Goal: Use online tool/utility: Utilize a website feature to perform a specific function

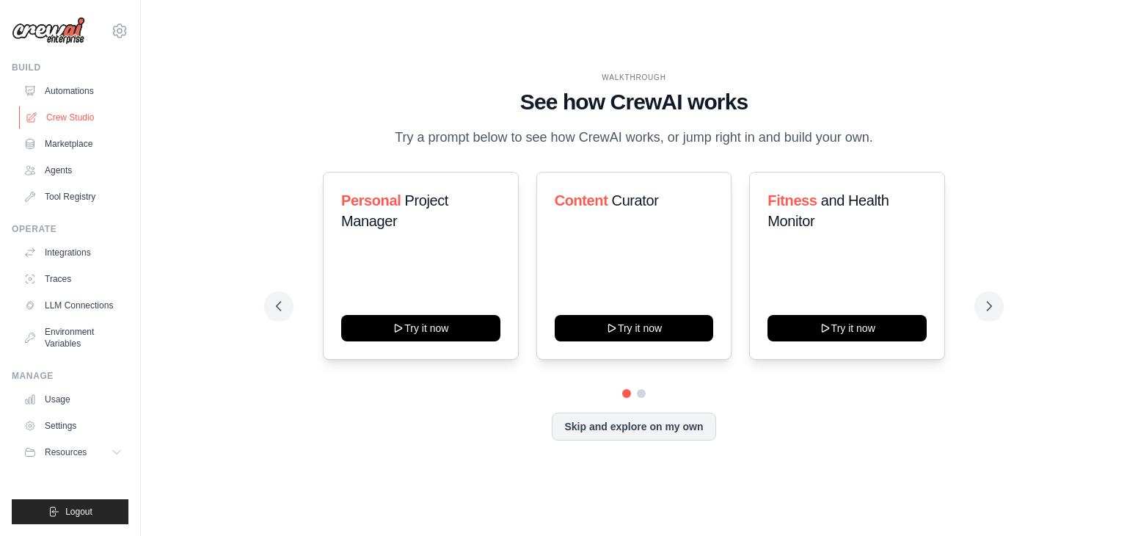
click at [78, 116] on link "Crew Studio" at bounding box center [74, 117] width 111 height 23
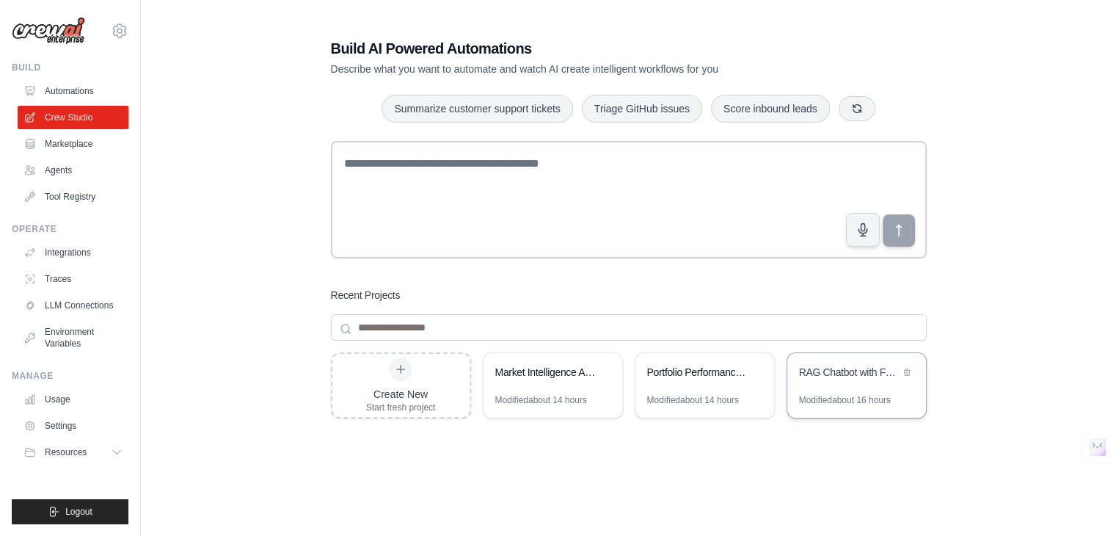
click at [842, 400] on div "Modified about 16 hours" at bounding box center [845, 400] width 92 height 12
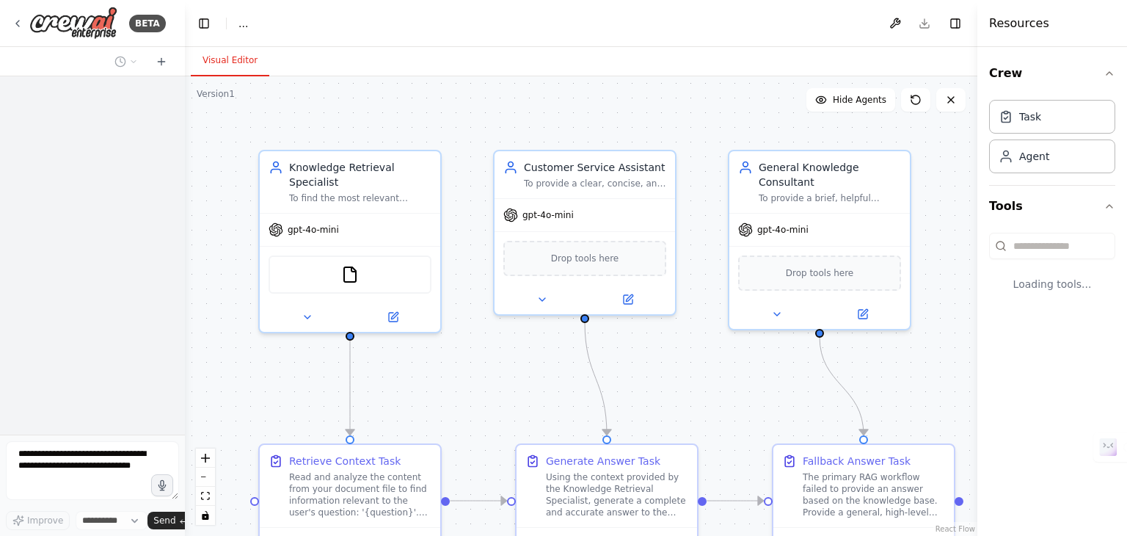
select select "****"
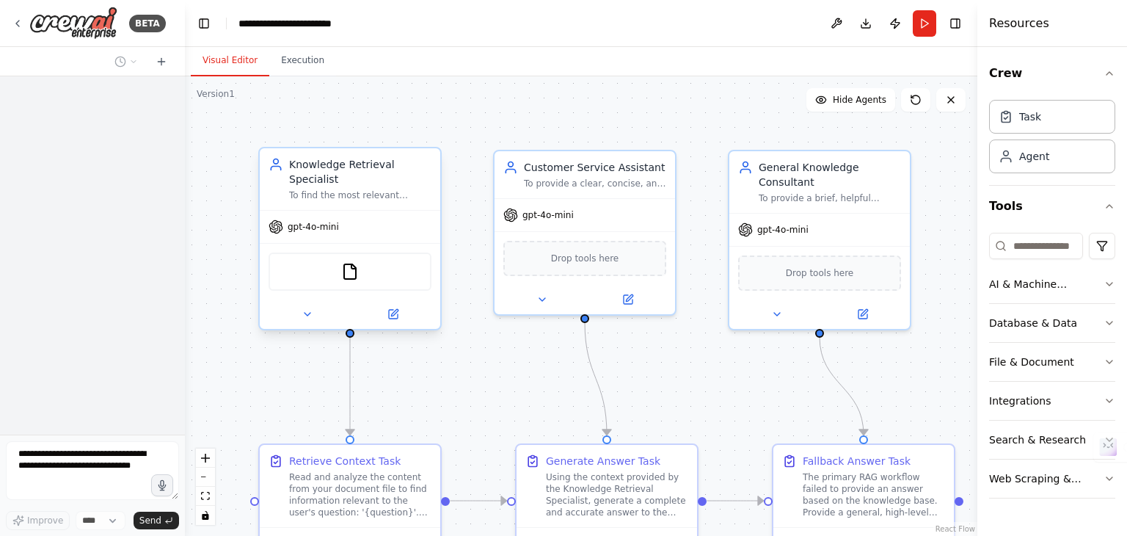
click at [361, 265] on div "FileReadTool" at bounding box center [350, 271] width 163 height 38
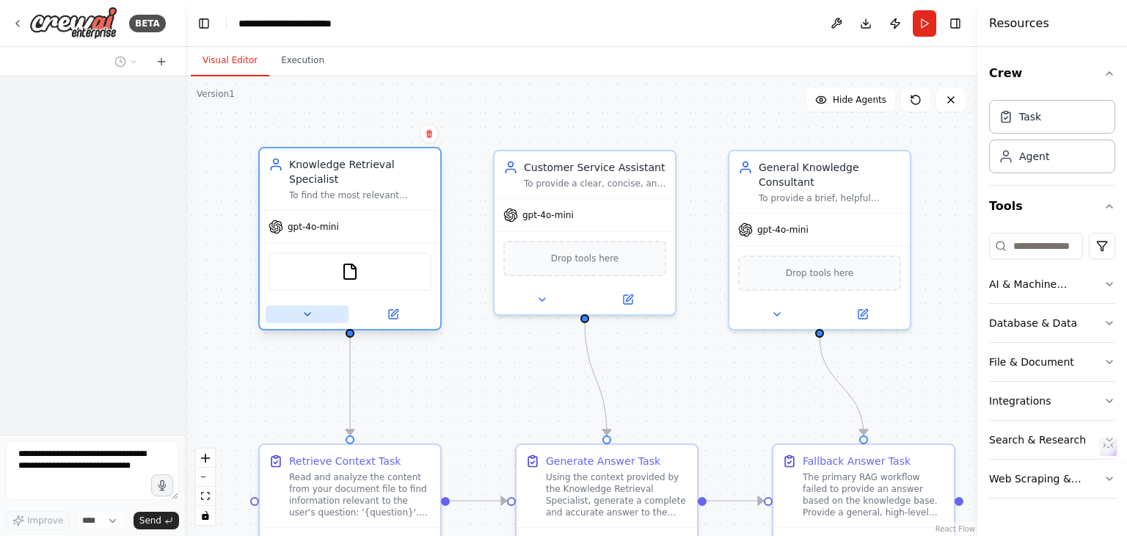
click at [296, 305] on button at bounding box center [307, 314] width 83 height 18
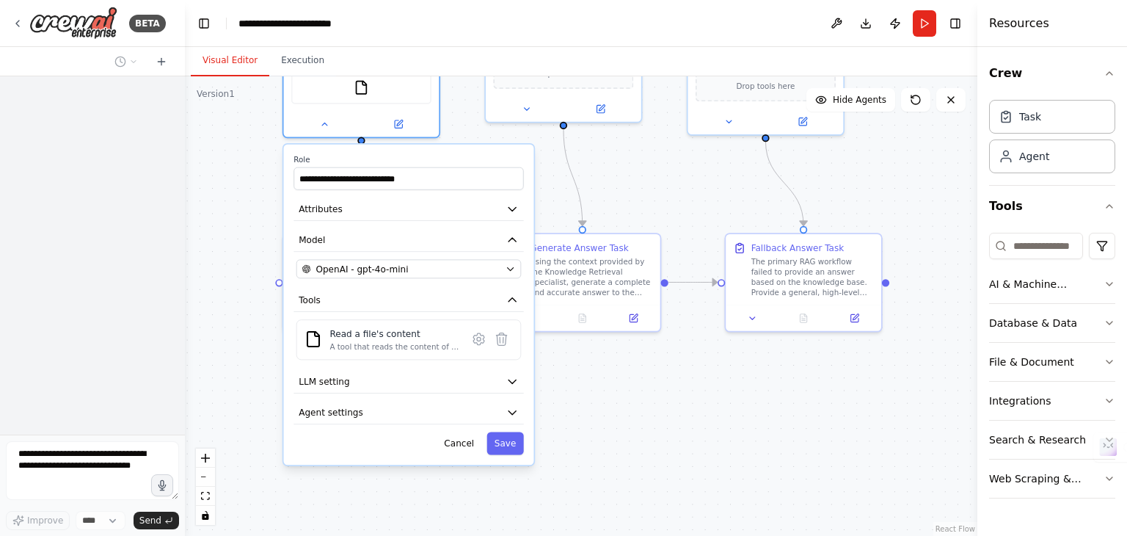
drag, startPoint x: 895, startPoint y: 298, endPoint x: 900, endPoint y: 95, distance: 202.6
click at [900, 95] on div "Version 1 Show Tools Hide Agents .deletable-edge-delete-btn { width: 20px; heig…" at bounding box center [581, 305] width 793 height 459
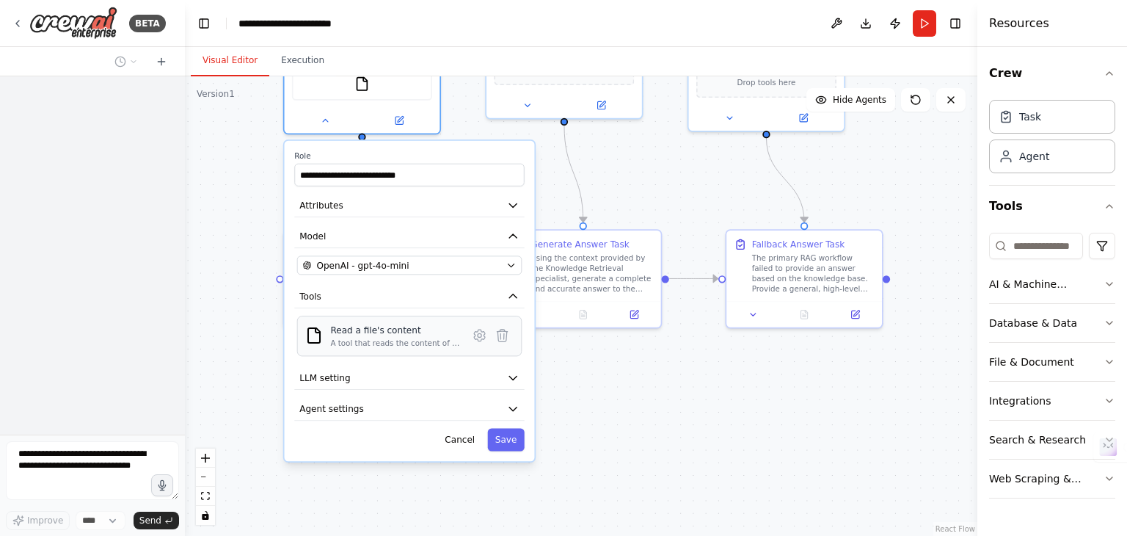
click at [460, 338] on div "A tool that reads the content of a file. To use this tool, provide a 'file_path…" at bounding box center [395, 343] width 130 height 10
click at [474, 328] on icon at bounding box center [479, 335] width 15 height 15
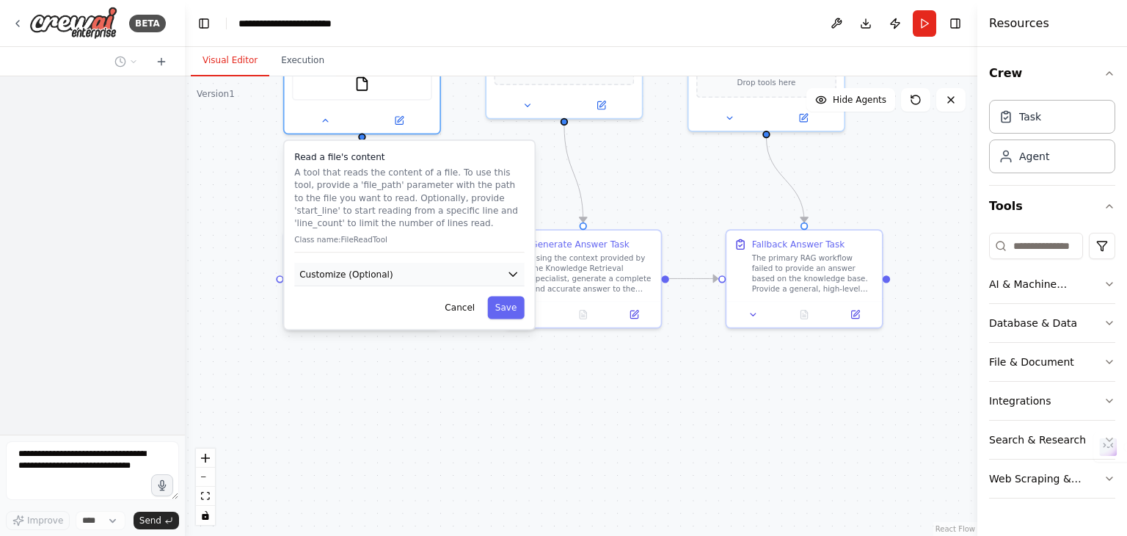
click at [448, 263] on button "Customize (Optional)" at bounding box center [409, 274] width 230 height 23
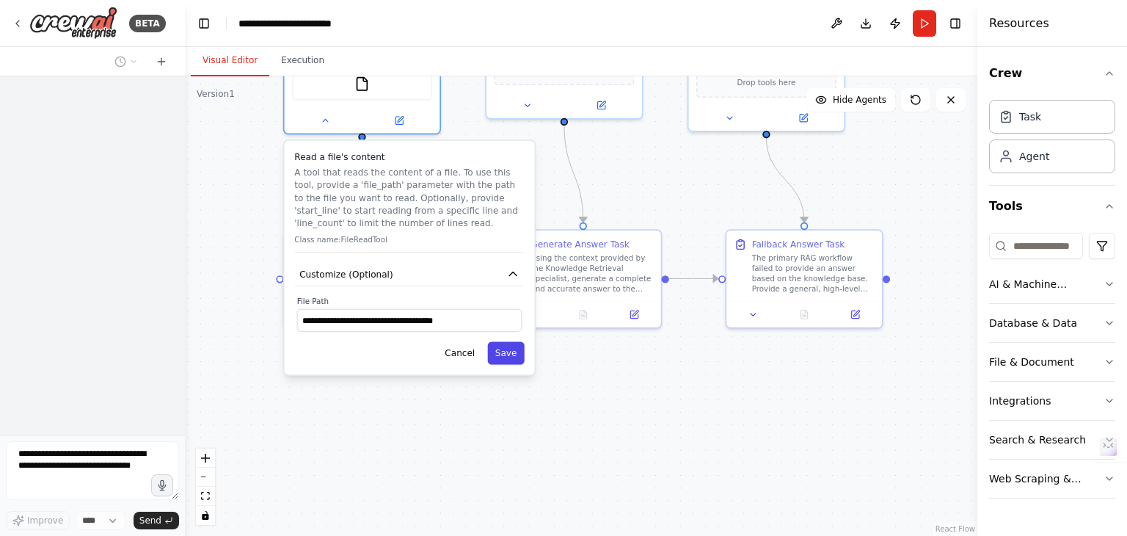
click at [496, 342] on button "Save" at bounding box center [505, 353] width 37 height 23
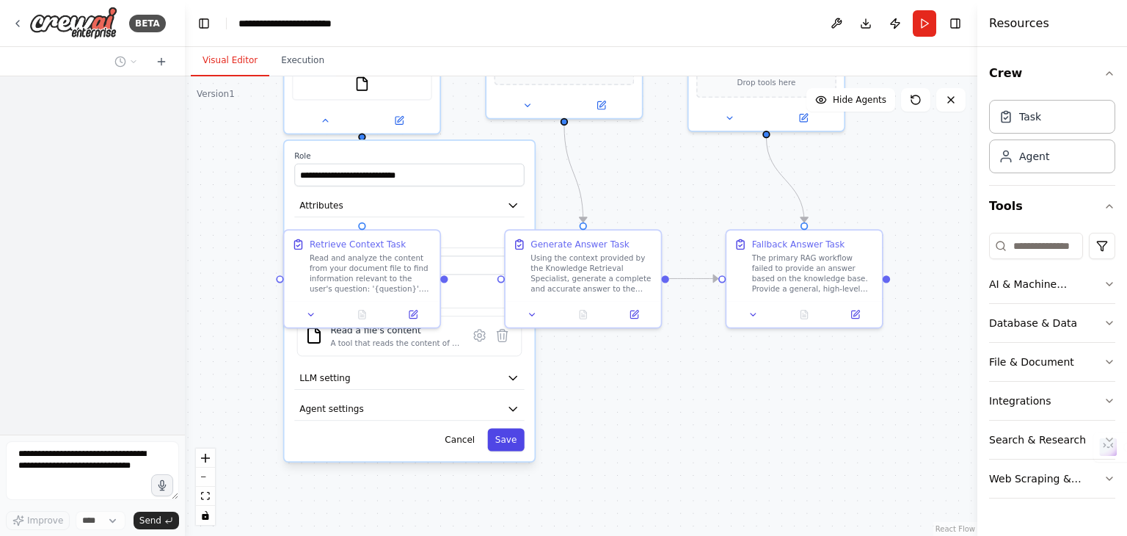
click at [505, 428] on button "Save" at bounding box center [505, 439] width 37 height 23
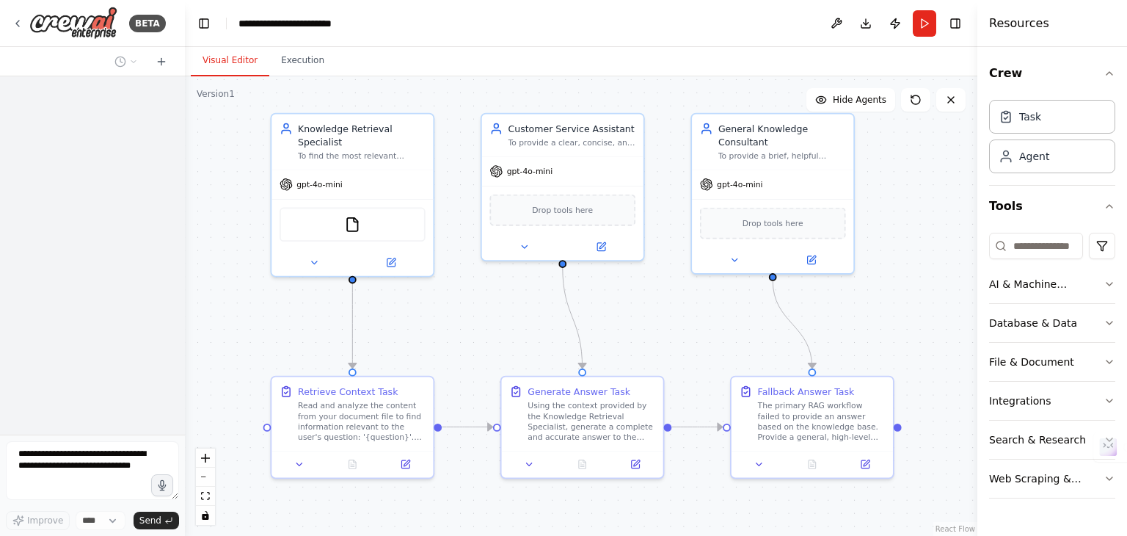
drag, startPoint x: 464, startPoint y: 145, endPoint x: 465, endPoint y: 297, distance: 152.6
click at [465, 297] on div ".deletable-edge-delete-btn { width: 20px; height: 20px; border: 0px solid #ffff…" at bounding box center [581, 305] width 793 height 459
click at [920, 34] on button "Run" at bounding box center [924, 23] width 23 height 26
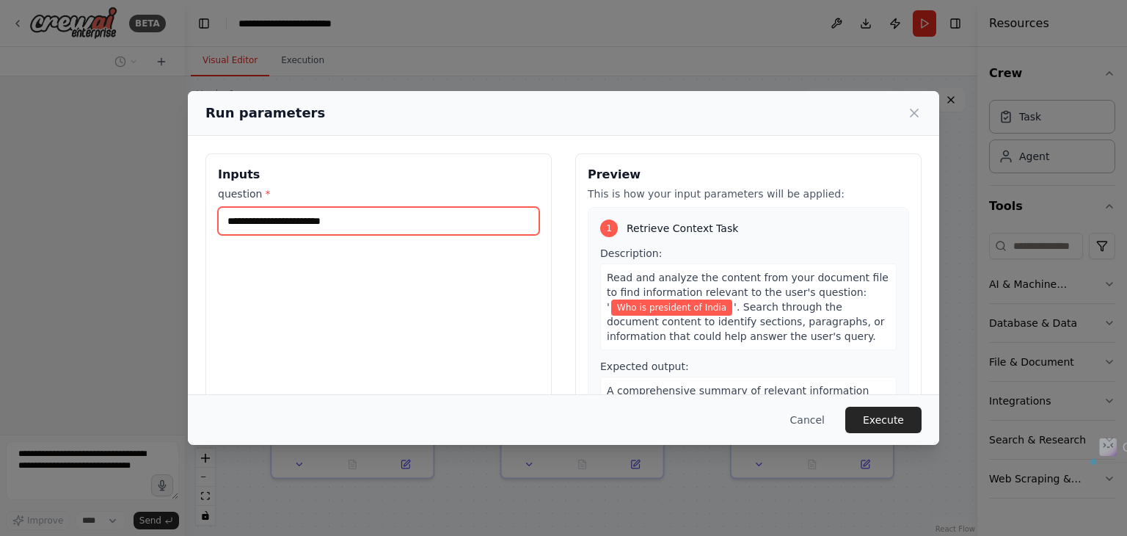
drag, startPoint x: 382, startPoint y: 215, endPoint x: 203, endPoint y: 229, distance: 178.9
click at [203, 229] on div "**********" at bounding box center [563, 327] width 751 height 383
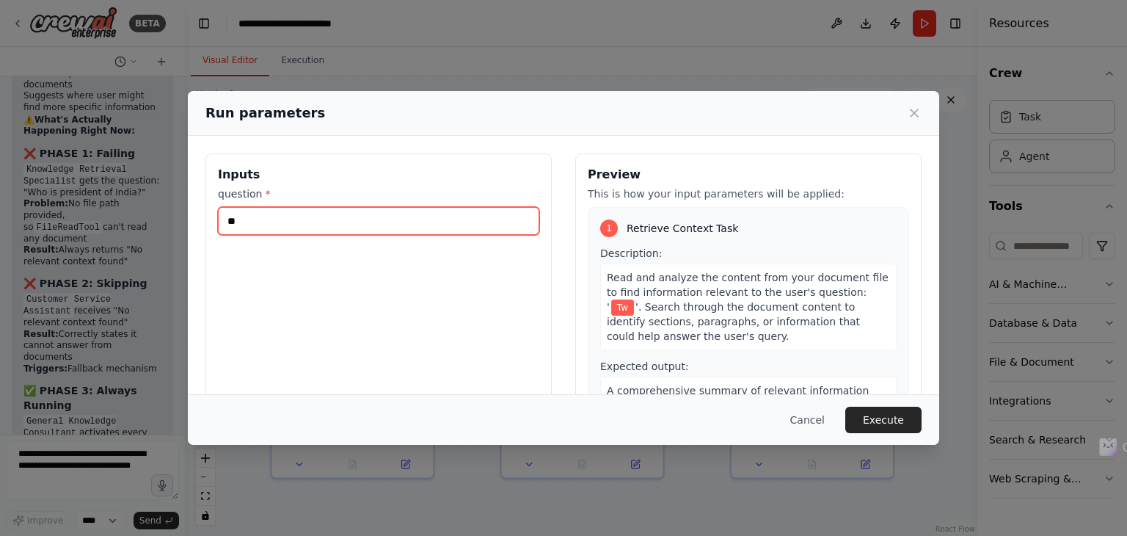
scroll to position [11828, 0]
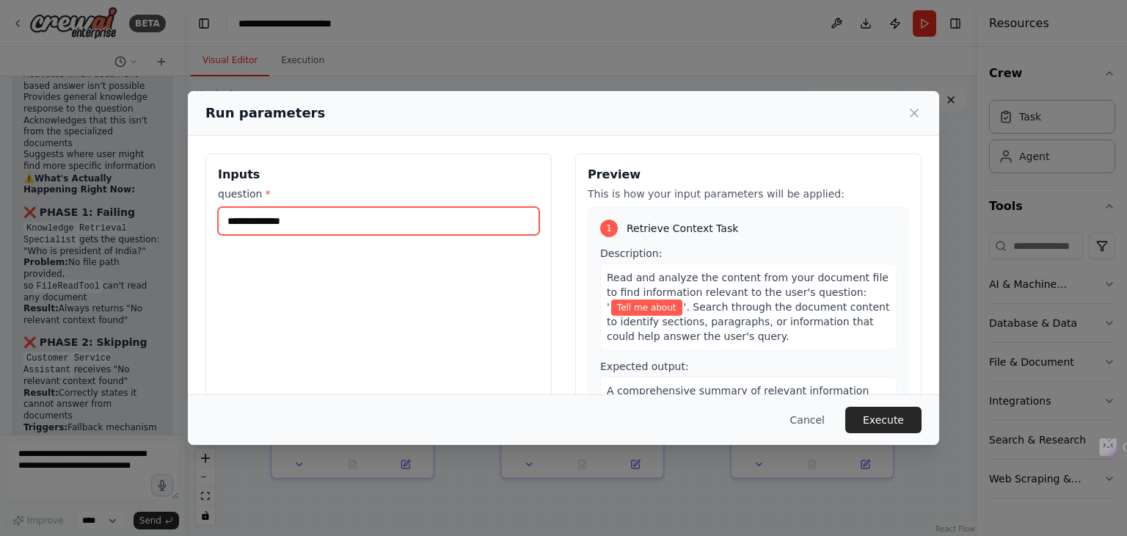
paste input "**********"
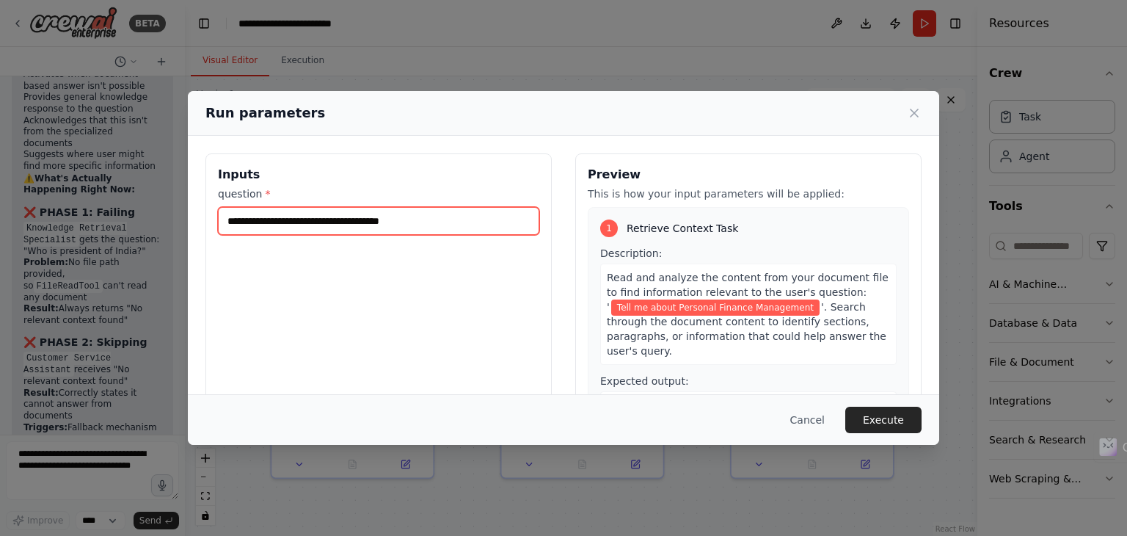
type input "**********"
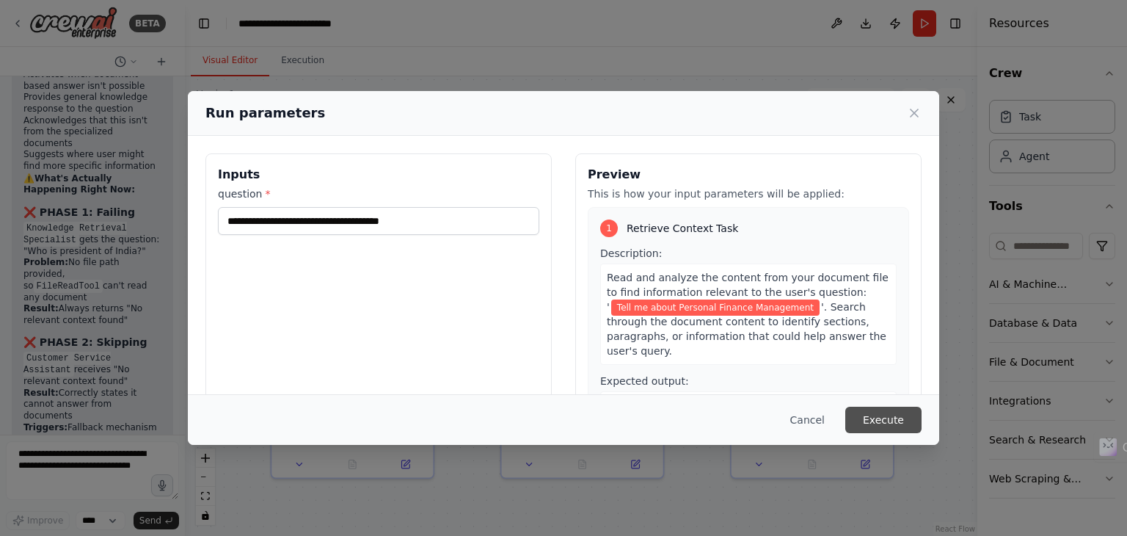
click at [899, 413] on button "Execute" at bounding box center [883, 420] width 76 height 26
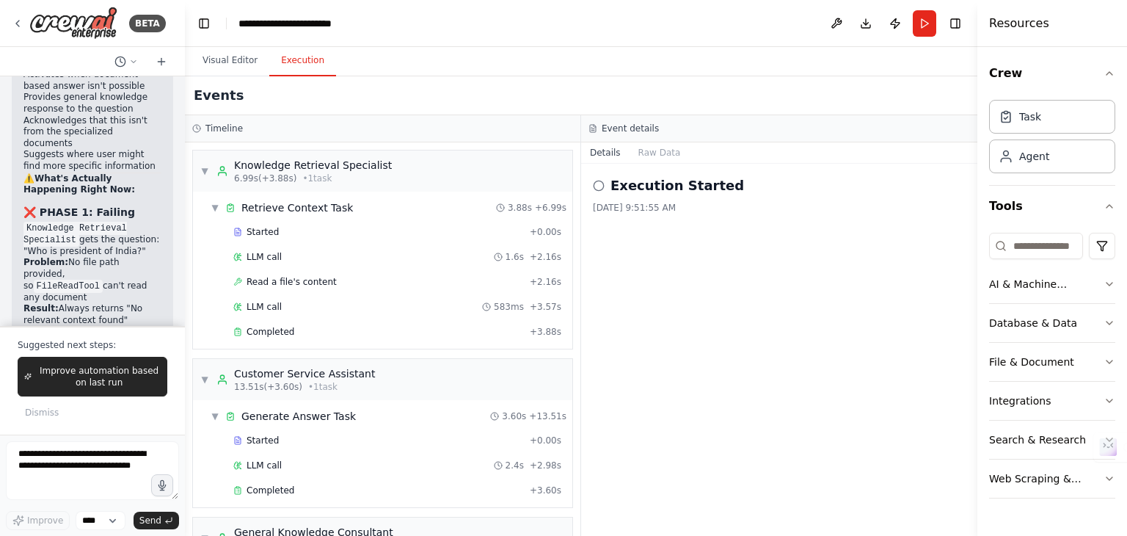
click at [306, 56] on button "Execution" at bounding box center [302, 60] width 67 height 31
click at [284, 329] on span "Completed" at bounding box center [271, 332] width 48 height 12
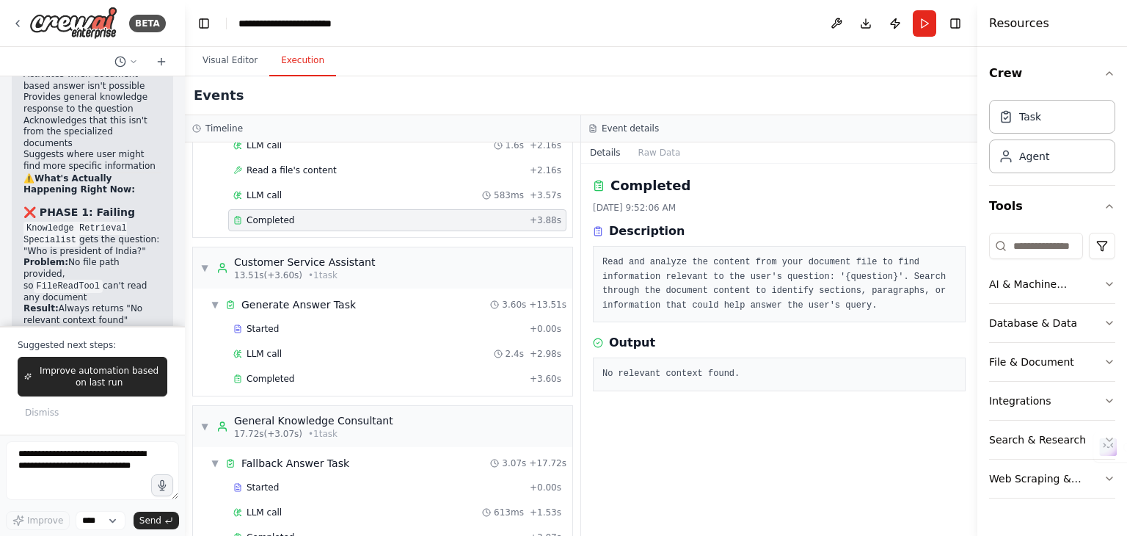
scroll to position [113, 0]
click at [272, 373] on span "Completed" at bounding box center [271, 377] width 48 height 12
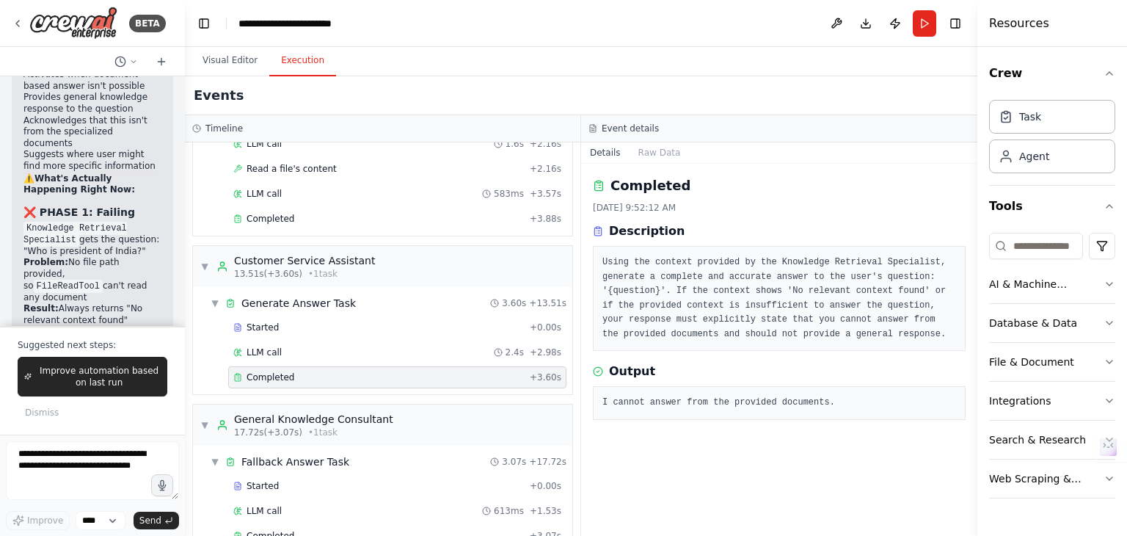
scroll to position [142, 0]
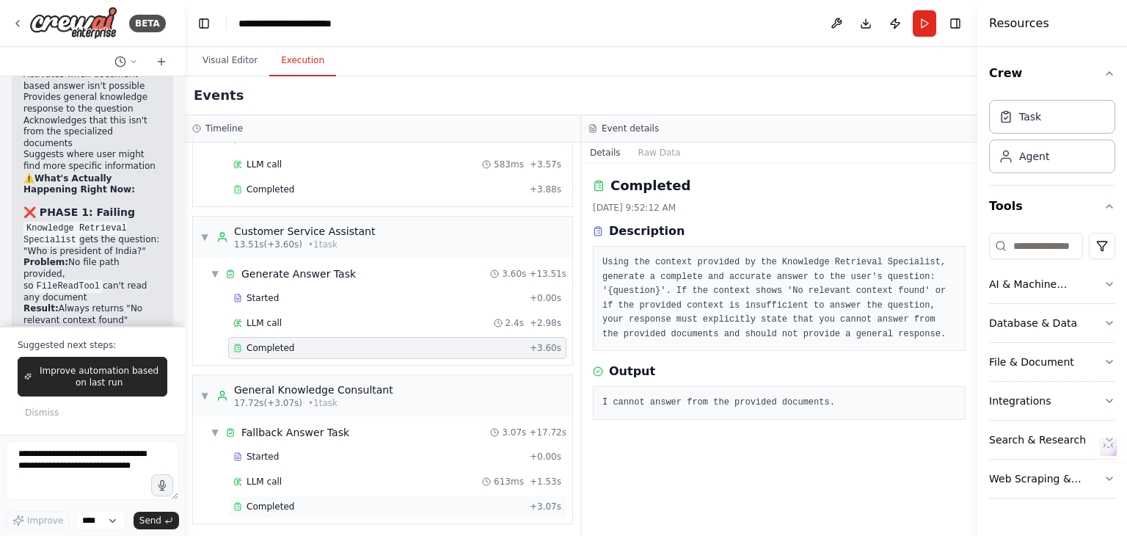
click at [283, 503] on span "Completed" at bounding box center [271, 506] width 48 height 12
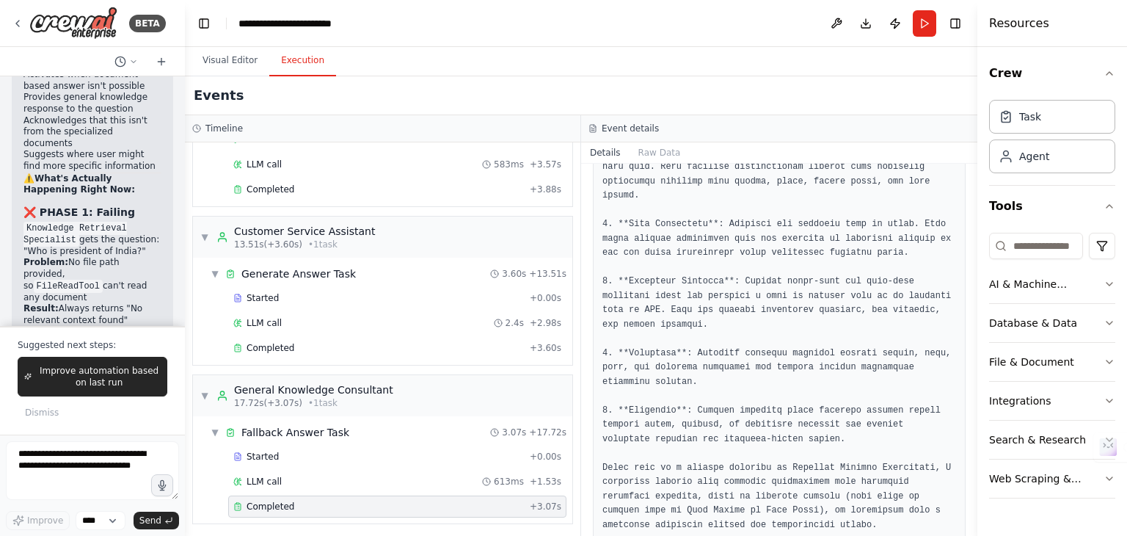
scroll to position [0, 0]
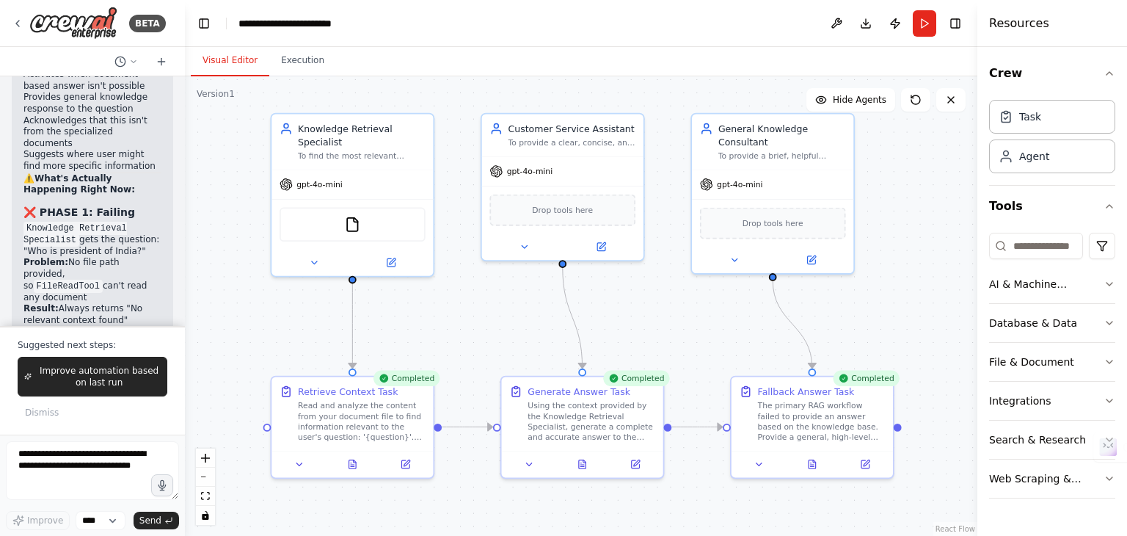
click at [220, 65] on button "Visual Editor" at bounding box center [230, 60] width 79 height 31
click at [214, 20] on button "Toggle Left Sidebar" at bounding box center [204, 23] width 21 height 21
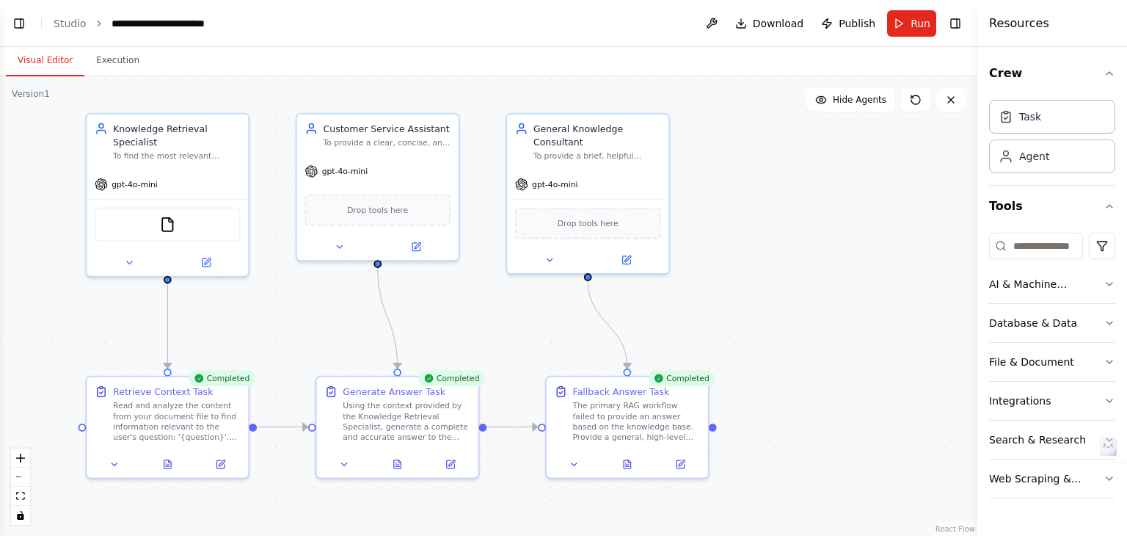
click at [68, 30] on header "**********" at bounding box center [488, 23] width 977 height 47
click at [67, 24] on link "Studio" at bounding box center [70, 24] width 33 height 12
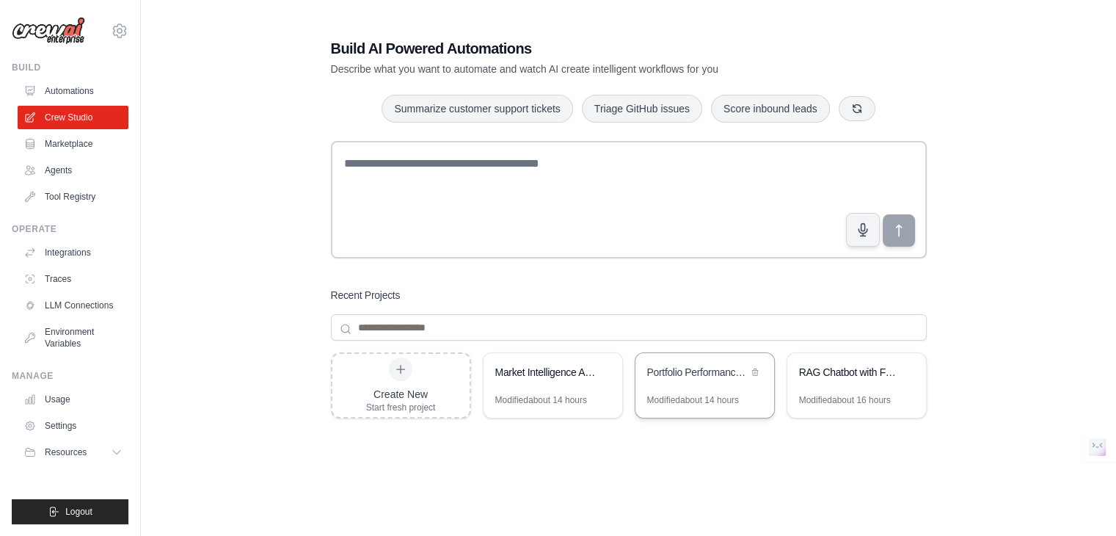
click at [681, 386] on div "Portfolio Performance Review Automation" at bounding box center [704, 373] width 139 height 41
click at [704, 388] on div "Portfolio Performance Review Automation" at bounding box center [704, 373] width 139 height 41
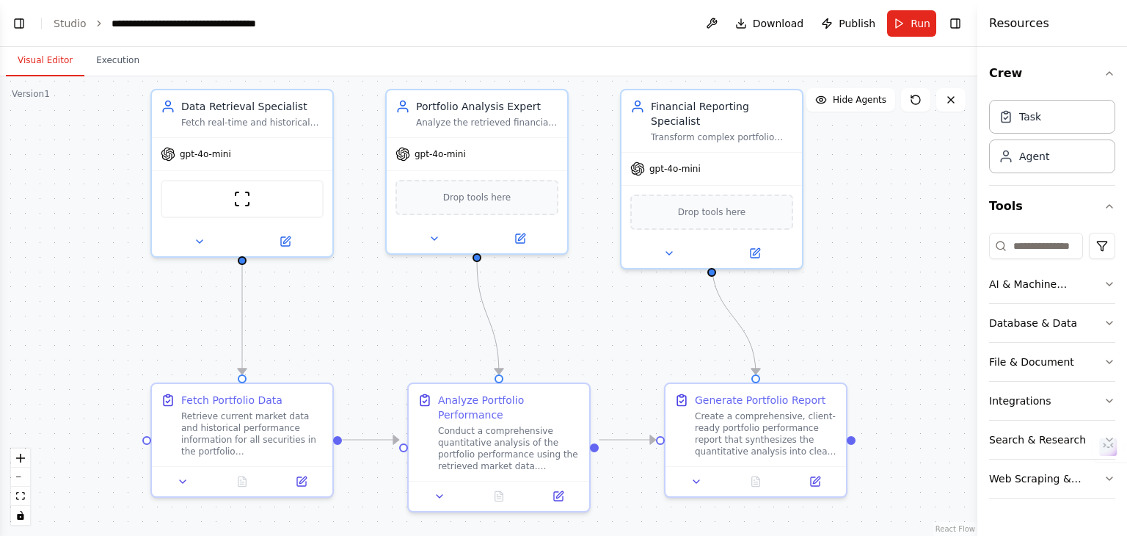
drag, startPoint x: 820, startPoint y: 269, endPoint x: 897, endPoint y: 208, distance: 98.2
click at [897, 208] on div ".deletable-edge-delete-btn { width: 20px; height: 20px; border: 0px solid #ffff…" at bounding box center [488, 305] width 977 height 459
